Goal: Transaction & Acquisition: Purchase product/service

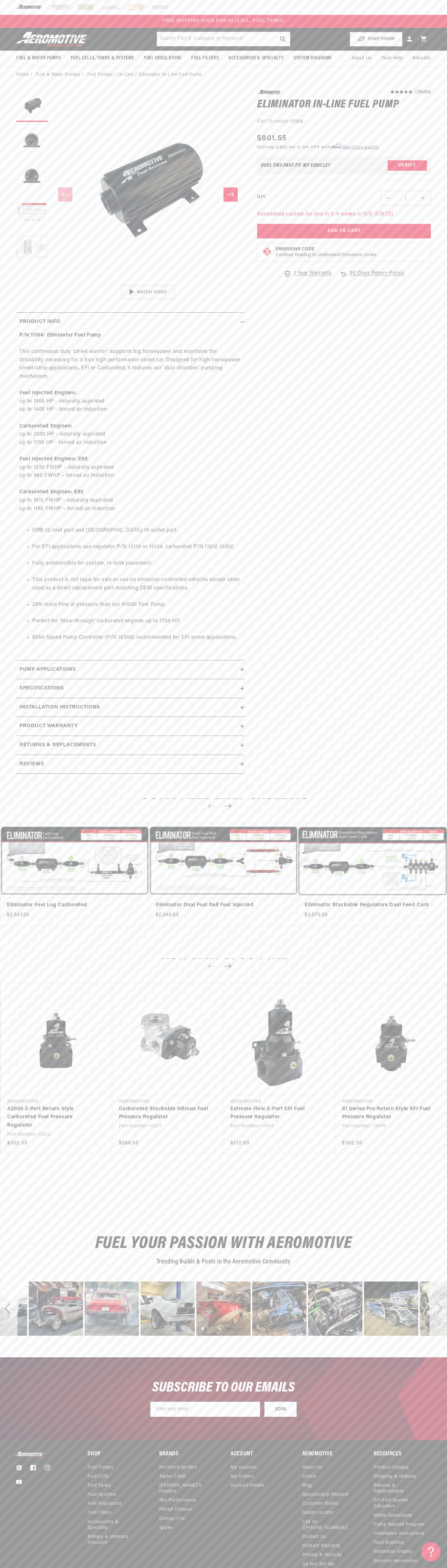
click at [93, 7] on img at bounding box center [85, 7] width 18 height 7
click at [423, 1370] on div "SUBSCRIBE TO OUR EMAILS JOIN Submit" at bounding box center [224, 1399] width 447 height 83
click at [233, 1563] on html "Skip to content Your cart Your cart is empty Loading... You may also like Subto…" at bounding box center [224, 784] width 447 height 1568
click at [15, 49] on header "Fuel & Water Pumps Back In-Tank In-Line Fuel Pumps" at bounding box center [224, 40] width 447 height 23
